Goal: Task Accomplishment & Management: Complete application form

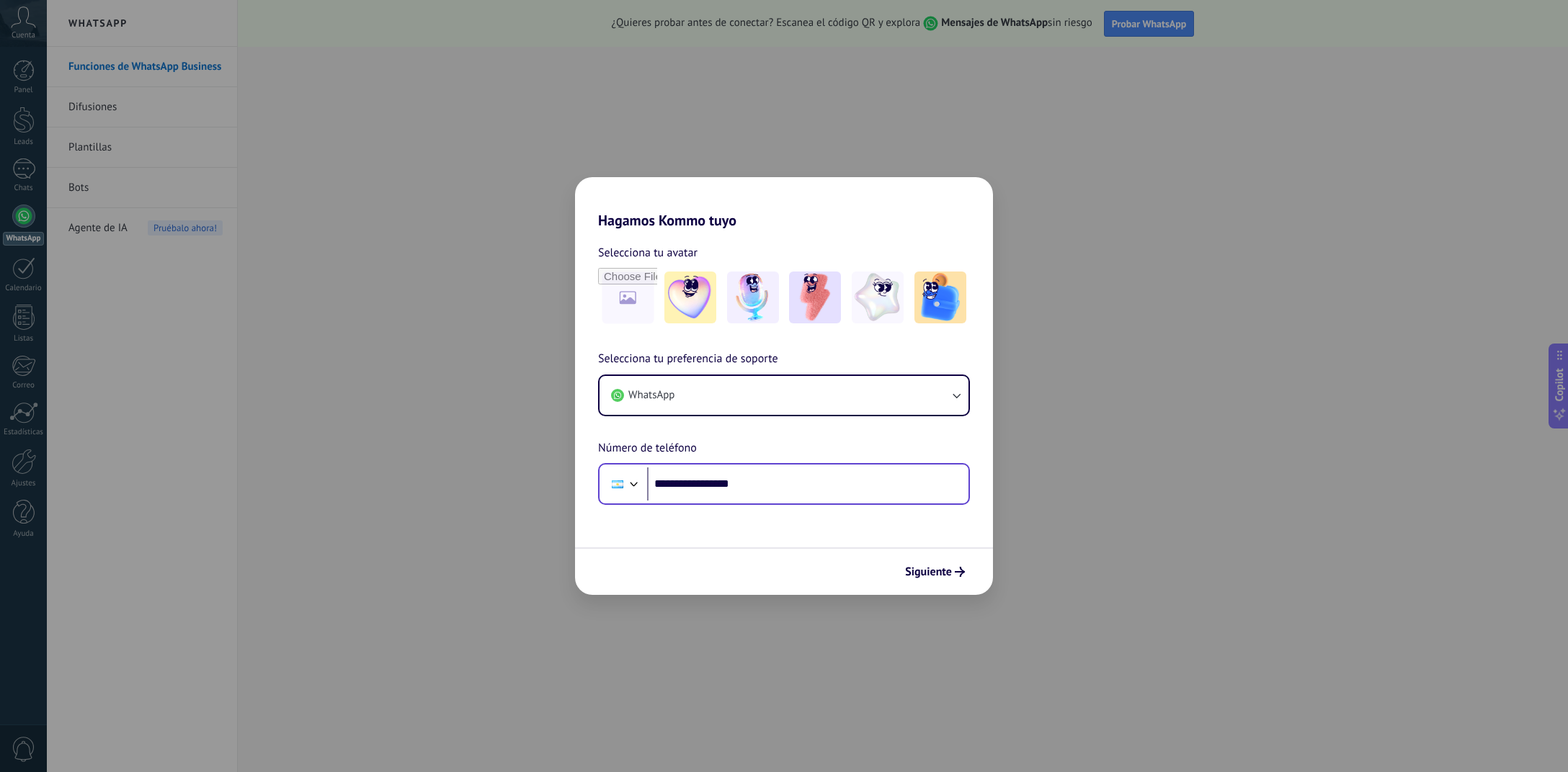
click at [684, 487] on input "**********" at bounding box center [807, 484] width 322 height 33
type input "**********"
click at [954, 574] on span "Siguiente" at bounding box center [934, 572] width 60 height 10
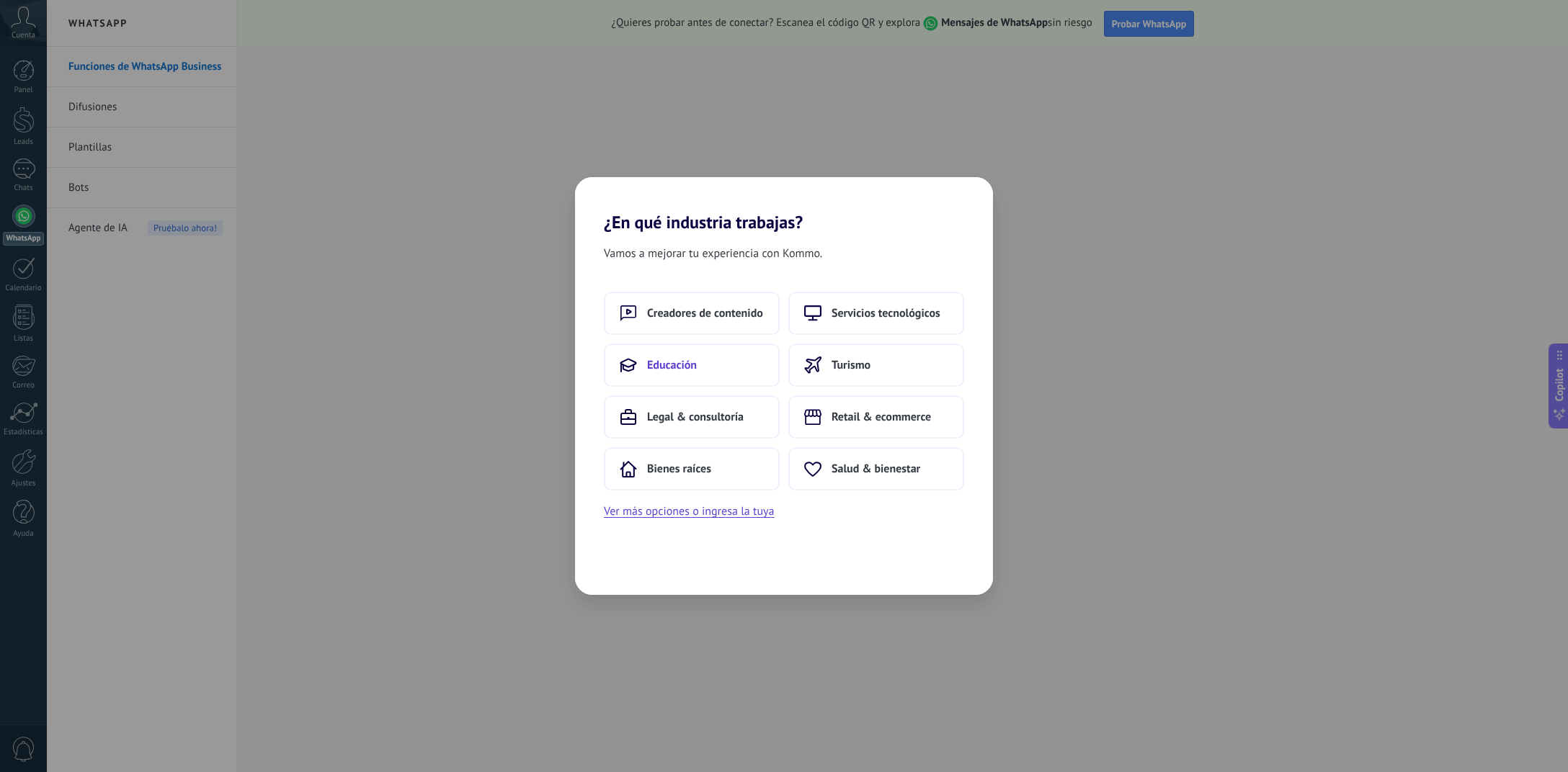
click at [704, 366] on button "Educación" at bounding box center [692, 365] width 176 height 43
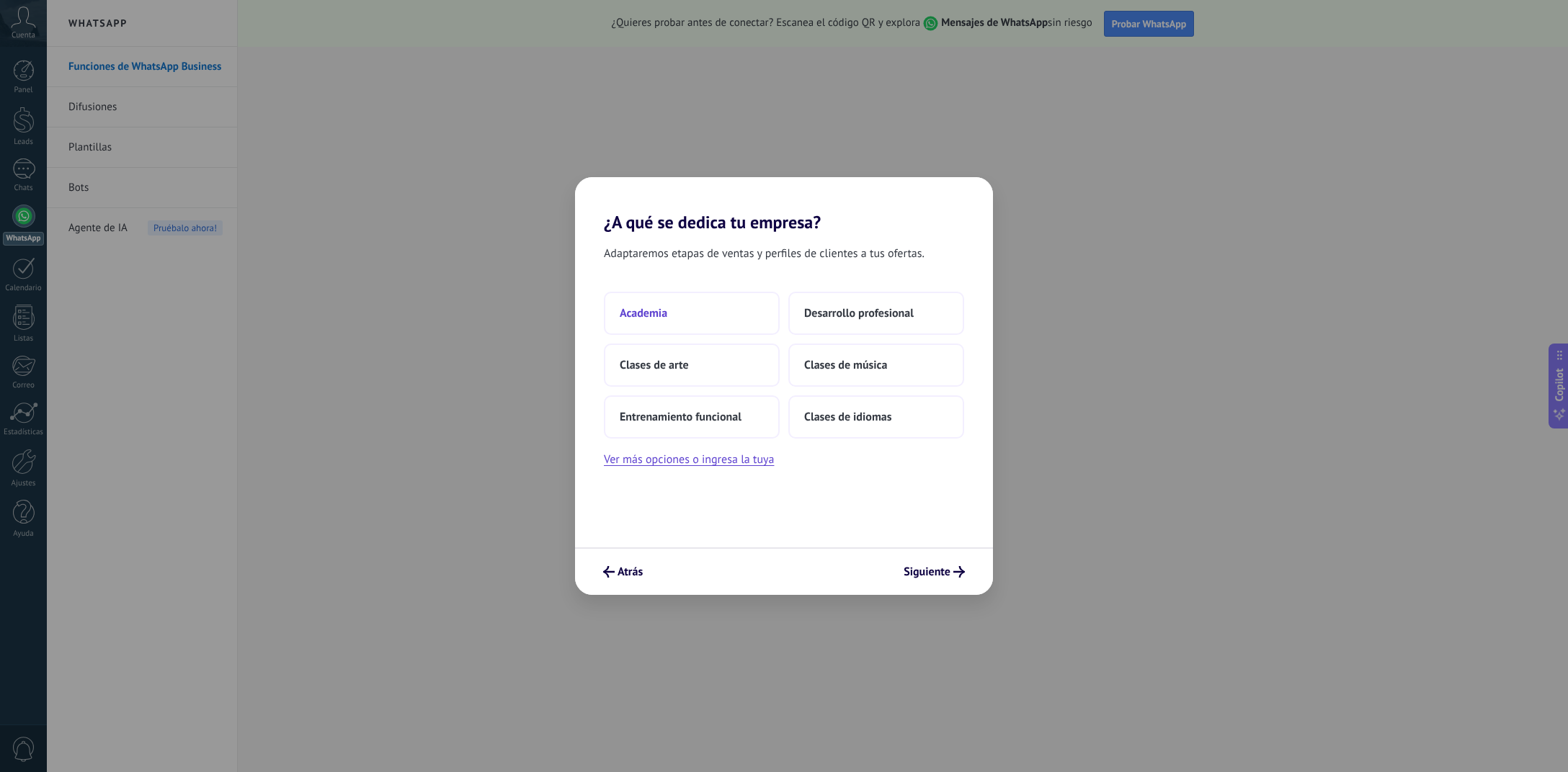
click at [669, 316] on button "Academia" at bounding box center [692, 313] width 176 height 43
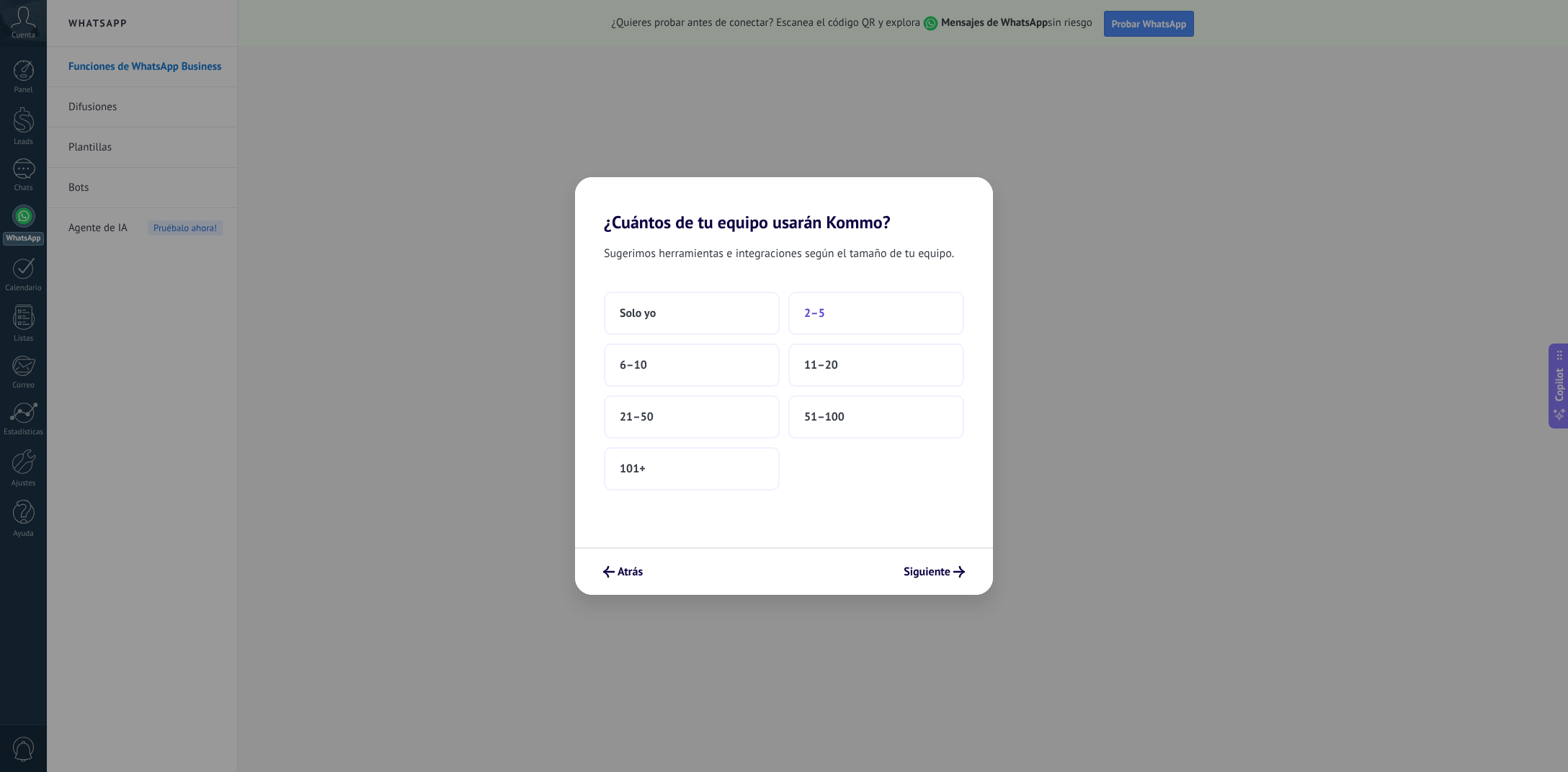
click at [826, 316] on button "2–5" at bounding box center [876, 313] width 176 height 43
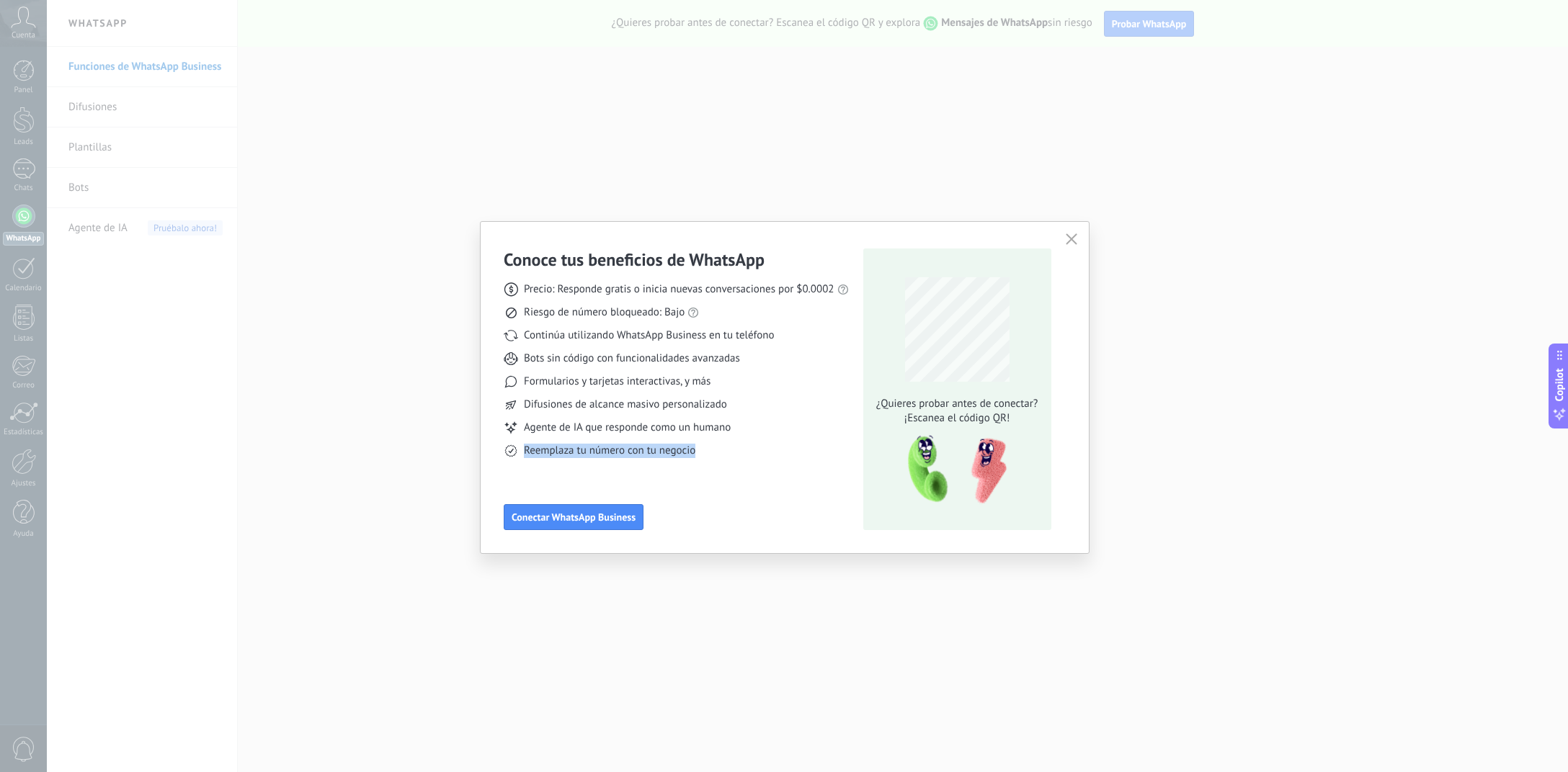
drag, startPoint x: 524, startPoint y: 287, endPoint x: 712, endPoint y: 457, distance: 253.5
click at [712, 457] on div "Conoce tus beneficios de WhatsApp Precio: Responde gratis o inicia nuevas conve…" at bounding box center [677, 389] width 345 height 282
click at [789, 446] on div "Reemplaza tu número con tu negocio" at bounding box center [677, 450] width 345 height 14
drag, startPoint x: 525, startPoint y: 288, endPoint x: 836, endPoint y: 285, distance: 311.0
click at [836, 285] on div "Precio: Responde gratis o inicia nuevas conversaciones por $0.0002" at bounding box center [677, 289] width 345 height 14
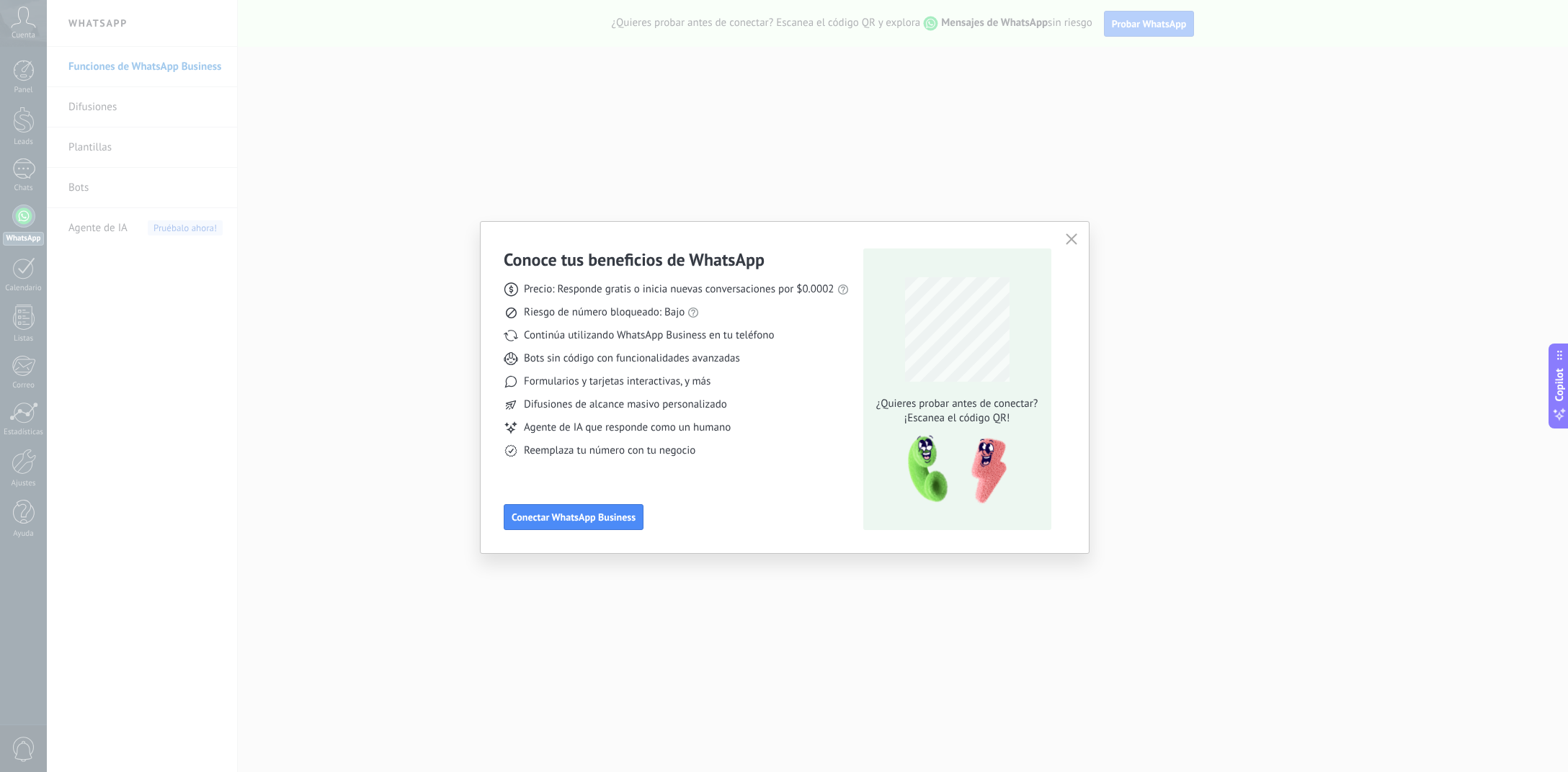
click at [562, 313] on span "Riesgo de número bloqueado: Bajo" at bounding box center [604, 312] width 160 height 14
